Goal: Transaction & Acquisition: Purchase product/service

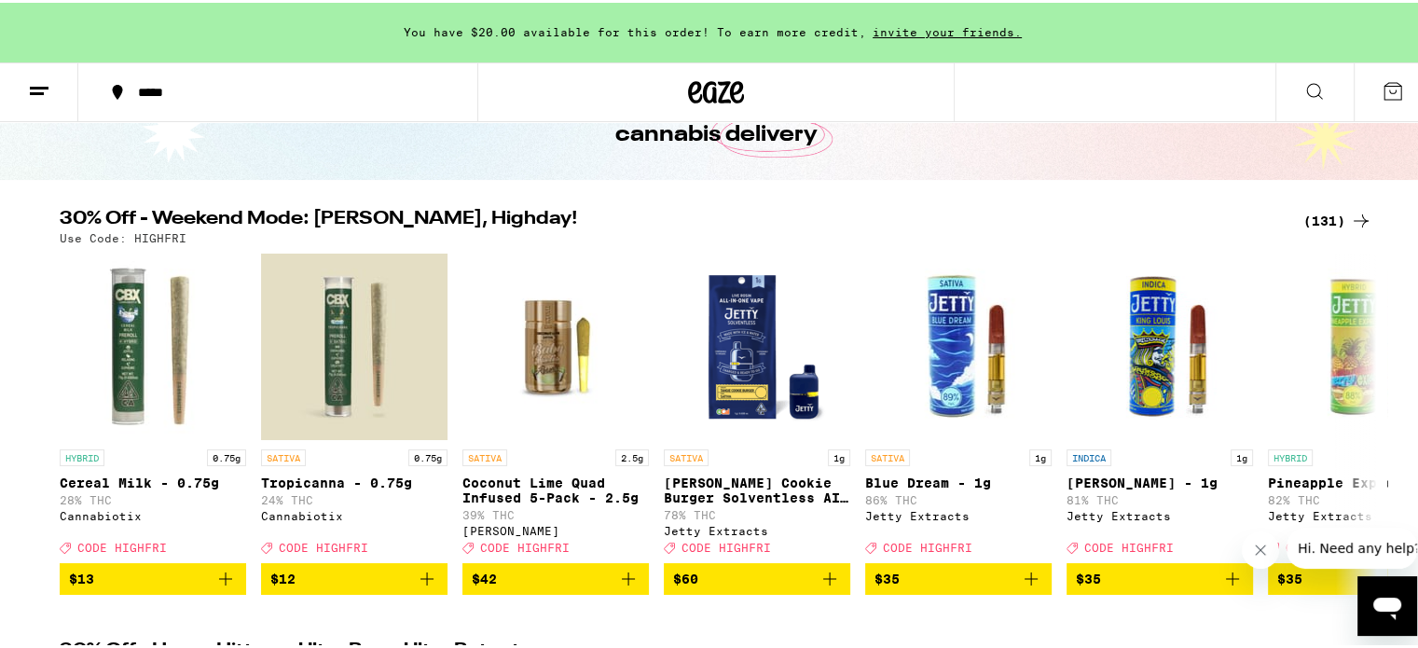
scroll to position [129, 0]
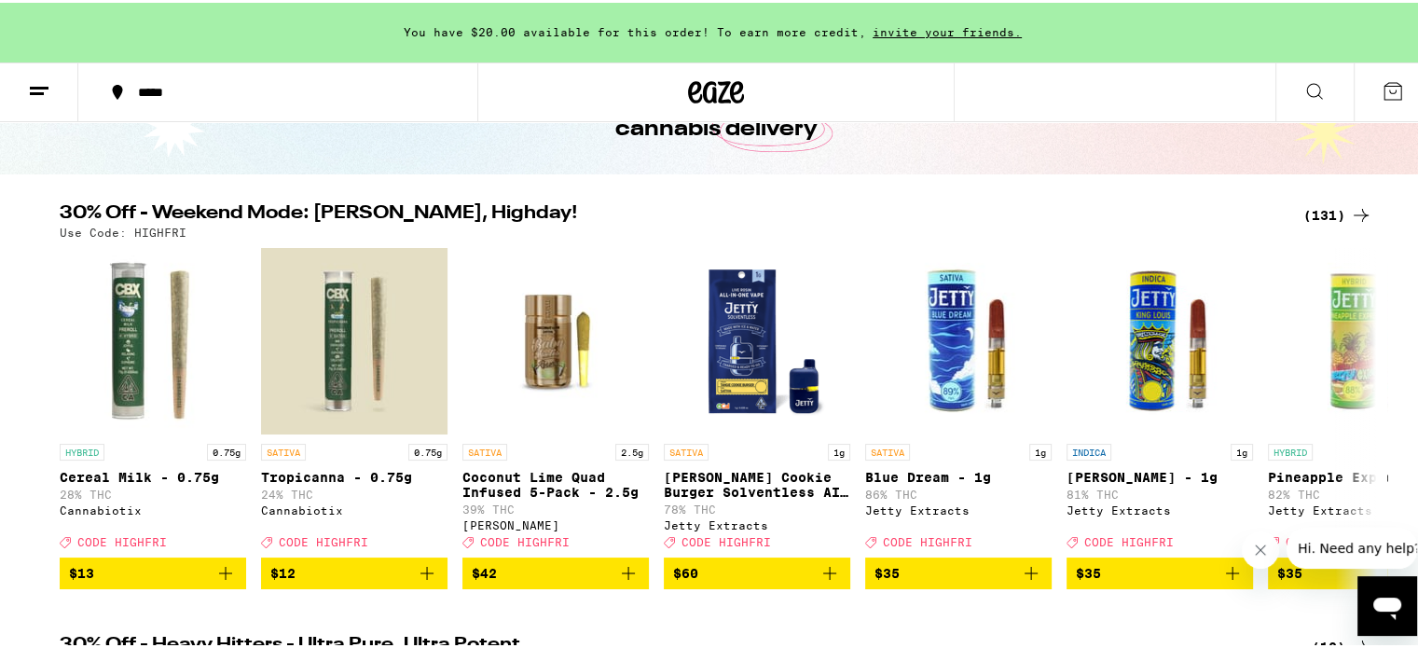
click at [1329, 212] on div "(131)" at bounding box center [1337, 212] width 69 height 22
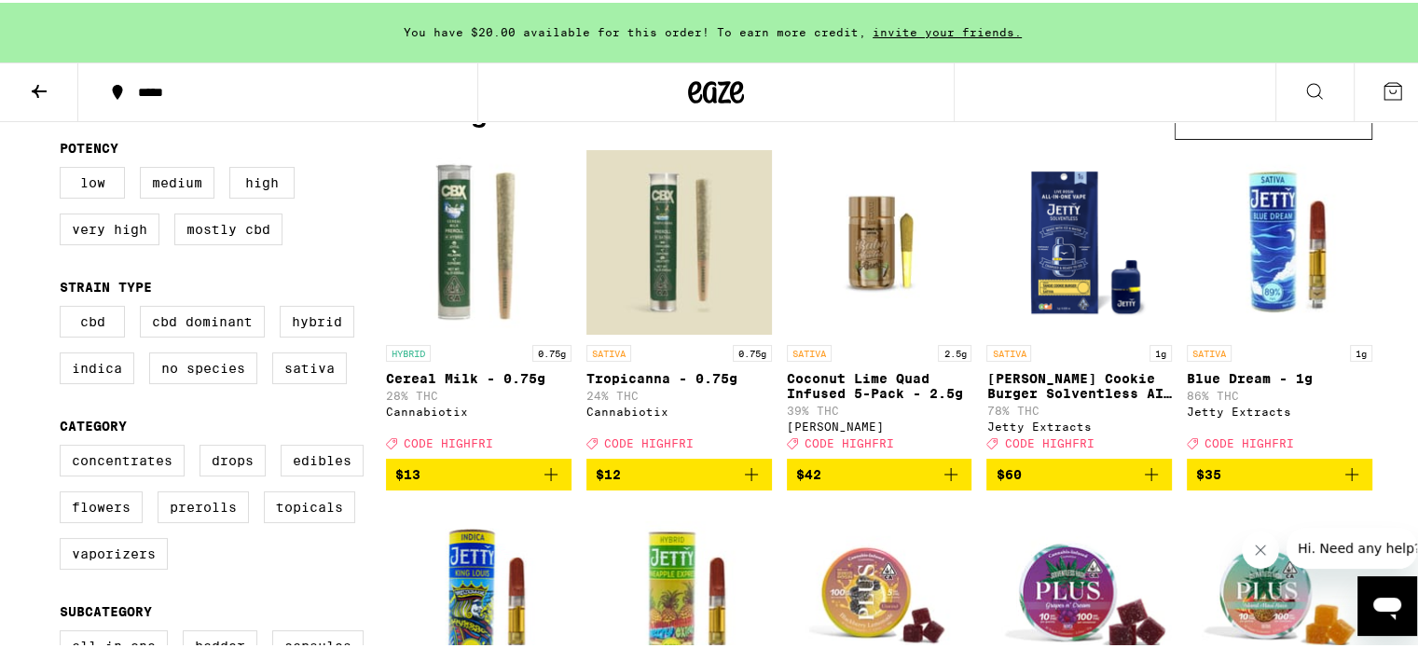
scroll to position [231, 0]
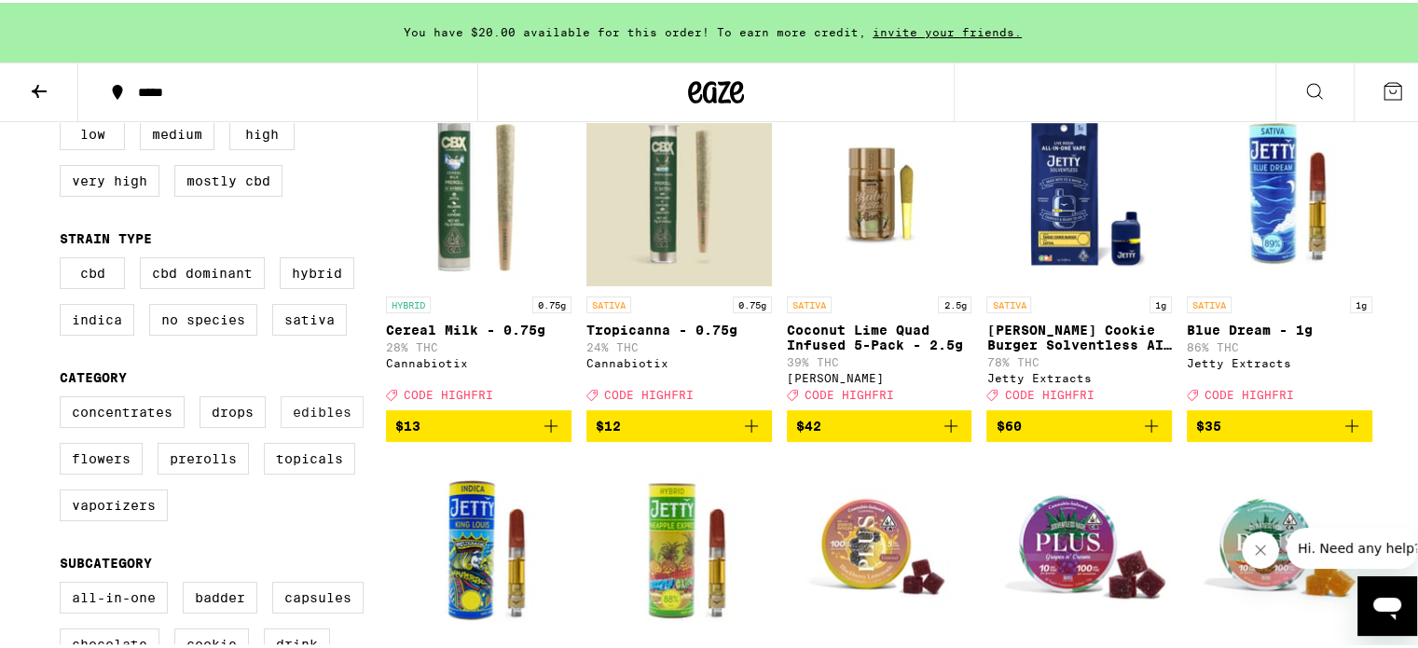
click at [294, 420] on label "Edibles" at bounding box center [322, 409] width 83 height 32
click at [64, 397] on input "Edibles" at bounding box center [63, 396] width 1 height 1
checkbox input "true"
